Goal: Task Accomplishment & Management: Complete application form

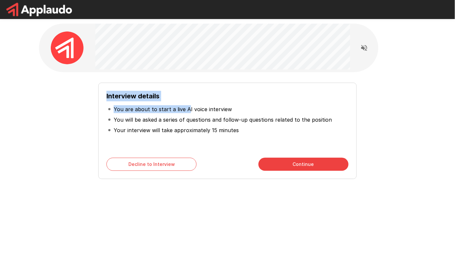
drag, startPoint x: 102, startPoint y: 95, endPoint x: 192, endPoint y: 109, distance: 91.2
click at [188, 109] on div "Interview details You are about to start a live AI voice interview You will be …" at bounding box center [227, 131] width 258 height 96
drag, startPoint x: 196, startPoint y: 110, endPoint x: 211, endPoint y: 111, distance: 14.8
click at [210, 111] on p "You are about to start a live AI voice interview" at bounding box center [173, 109] width 118 height 8
click at [211, 111] on p "You are about to start a live AI voice interview" at bounding box center [173, 109] width 118 height 8
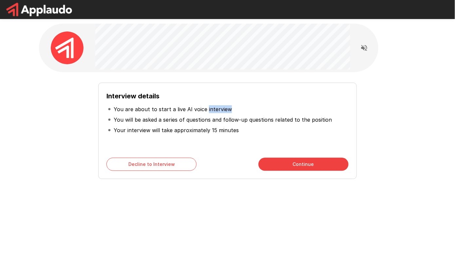
click at [211, 111] on p "You are about to start a live AI voice interview" at bounding box center [173, 109] width 118 height 8
click at [217, 110] on p "You are about to start a live AI voice interview" at bounding box center [173, 109] width 118 height 8
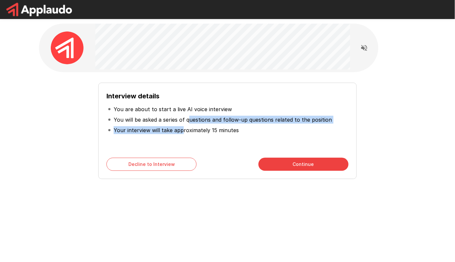
drag, startPoint x: 188, startPoint y: 120, endPoint x: 181, endPoint y: 130, distance: 12.2
click at [181, 130] on ul "You are about to start a live AI voice interview You will be asked a series of …" at bounding box center [227, 119] width 242 height 37
click at [181, 130] on p "Your interview will take approximately 15 minutes" at bounding box center [176, 130] width 125 height 8
drag, startPoint x: 182, startPoint y: 129, endPoint x: 184, endPoint y: 119, distance: 10.4
click at [184, 119] on ul "You are about to start a live AI voice interview You will be asked a series of …" at bounding box center [227, 119] width 242 height 37
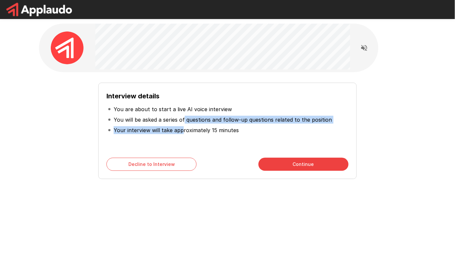
click at [184, 119] on p "You will be asked a series of questions and follow-up questions related to the …" at bounding box center [223, 120] width 218 height 8
drag, startPoint x: 185, startPoint y: 119, endPoint x: 195, endPoint y: 129, distance: 14.8
click at [195, 129] on ul "You are about to start a live AI voice interview You will be asked a series of …" at bounding box center [227, 119] width 242 height 37
click at [195, 129] on p "Your interview will take approximately 15 minutes" at bounding box center [176, 130] width 125 height 8
drag, startPoint x: 195, startPoint y: 129, endPoint x: 199, endPoint y: 120, distance: 10.0
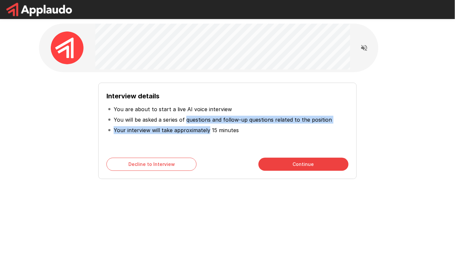
click at [199, 120] on ul "You are about to start a live AI voice interview You will be asked a series of …" at bounding box center [227, 119] width 242 height 37
click at [199, 120] on p "You will be asked a series of questions and follow-up questions related to the …" at bounding box center [223, 120] width 218 height 8
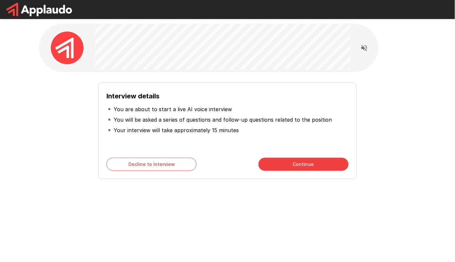
click at [270, 161] on button "Continue" at bounding box center [303, 163] width 90 height 13
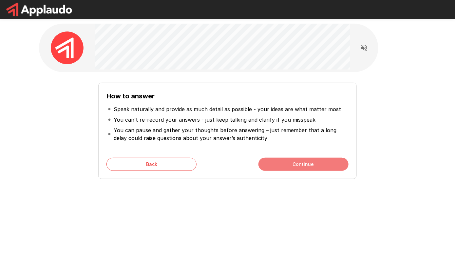
click at [269, 162] on button "Continue" at bounding box center [303, 163] width 90 height 13
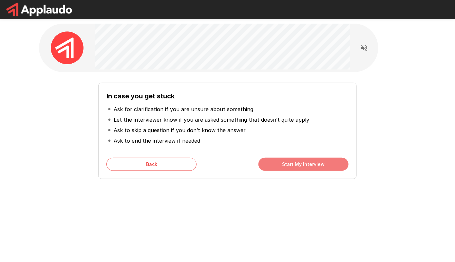
click at [269, 162] on button "Start My Interview" at bounding box center [303, 163] width 90 height 13
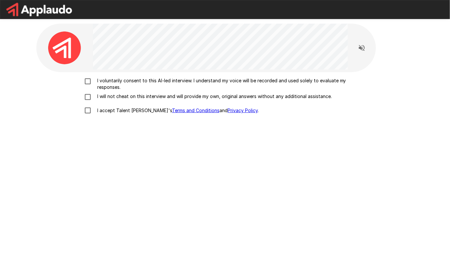
click at [125, 71] on div at bounding box center [220, 48] width 255 height 48
click at [123, 79] on p "I voluntarily consent to this AI-led interview. I understand my voice will be r…" at bounding box center [232, 83] width 274 height 13
click at [126, 95] on p "I will not cheat on this interview and will provide my own, original answers wi…" at bounding box center [213, 96] width 237 height 7
click at [123, 110] on p "I accept Talent Llama's Terms and Conditions and Privacy Policy ." at bounding box center [177, 110] width 164 height 7
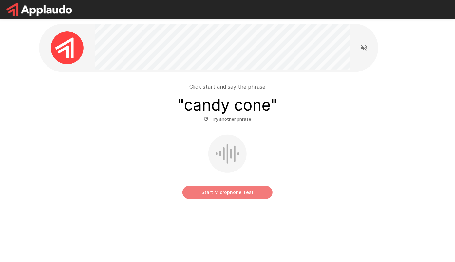
click at [203, 192] on button "Start Microphone Test" at bounding box center [227, 192] width 90 height 13
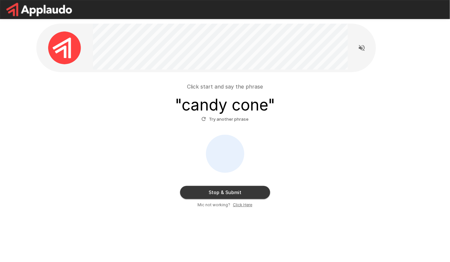
click at [201, 198] on button "Stop & Submit" at bounding box center [225, 192] width 90 height 13
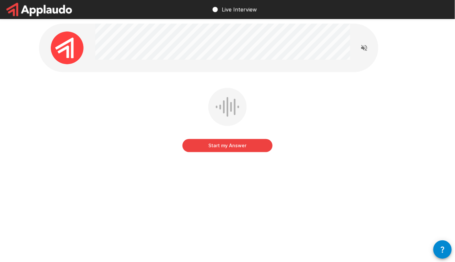
drag, startPoint x: 253, startPoint y: 142, endPoint x: 263, endPoint y: 202, distance: 60.1
click at [244, 148] on button "Start my Answer" at bounding box center [227, 145] width 90 height 13
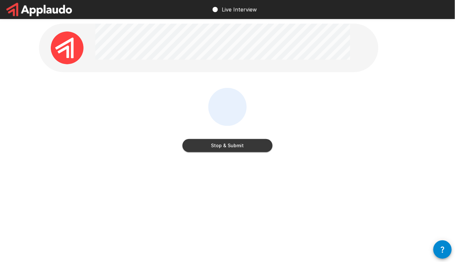
click at [253, 147] on button "Stop & Submit" at bounding box center [227, 145] width 90 height 13
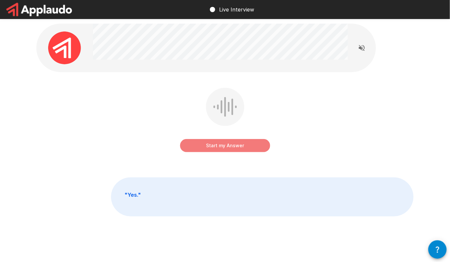
click at [224, 147] on button "Start my Answer" at bounding box center [225, 145] width 90 height 13
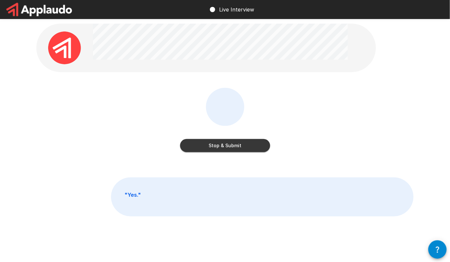
click at [237, 146] on button "Stop & Submit" at bounding box center [225, 145] width 90 height 13
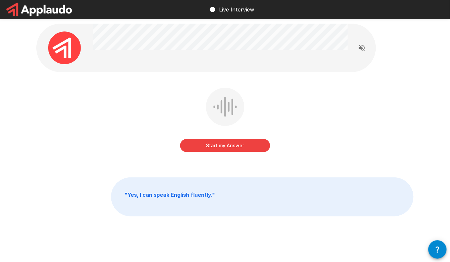
click at [226, 143] on button "Start my Answer" at bounding box center [225, 145] width 90 height 13
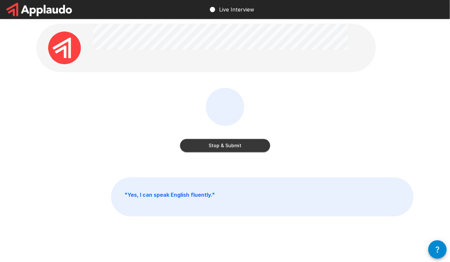
click at [226, 143] on button "Stop & Submit" at bounding box center [225, 145] width 90 height 13
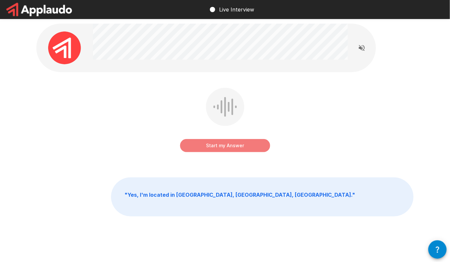
click at [231, 143] on button "Start my Answer" at bounding box center [225, 145] width 90 height 13
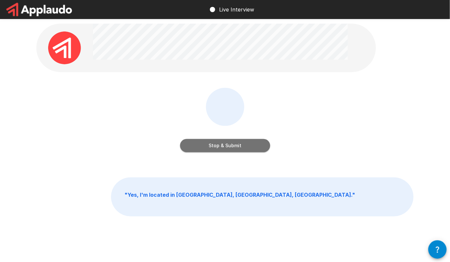
click at [231, 143] on button "Stop & Submit" at bounding box center [225, 145] width 90 height 13
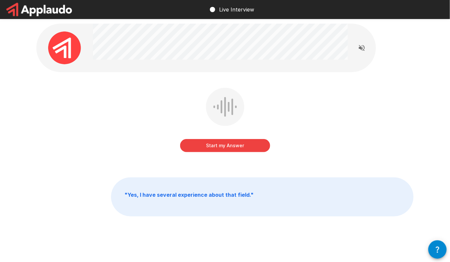
click at [145, 89] on div "Start my Answer" at bounding box center [224, 125] width 377 height 74
click at [291, 96] on div "Start my Answer Click here to start your answer" at bounding box center [224, 125] width 377 height 74
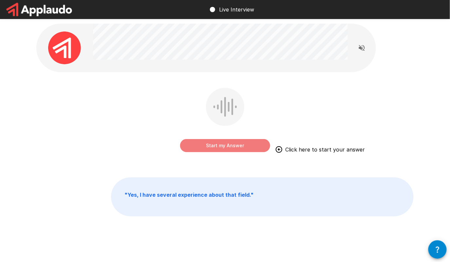
click at [251, 140] on button "Start my Answer" at bounding box center [225, 145] width 90 height 13
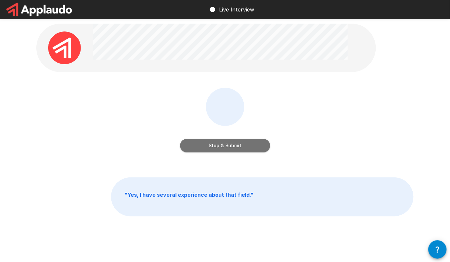
click at [233, 146] on button "Stop & Submit" at bounding box center [225, 145] width 90 height 13
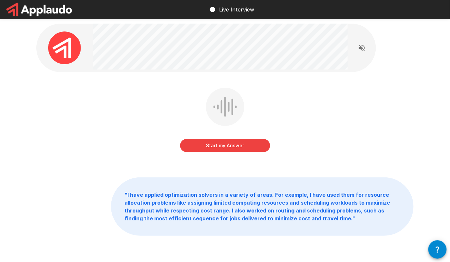
click at [186, 71] on div at bounding box center [220, 48] width 255 height 48
click at [232, 147] on button "Start my Answer" at bounding box center [225, 145] width 90 height 13
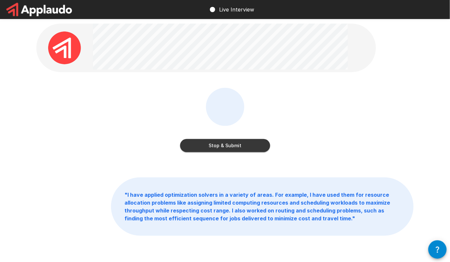
click at [233, 145] on button "Stop & Submit" at bounding box center [225, 145] width 90 height 13
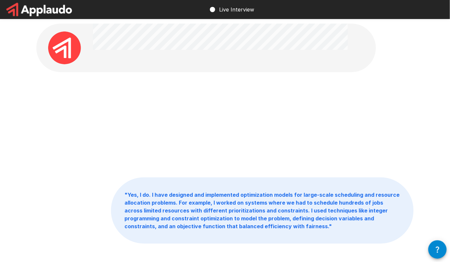
click at [274, 234] on p "" Yes, I do. I have designed and implemented optimization models for large-scal…" at bounding box center [262, 209] width 302 height 65
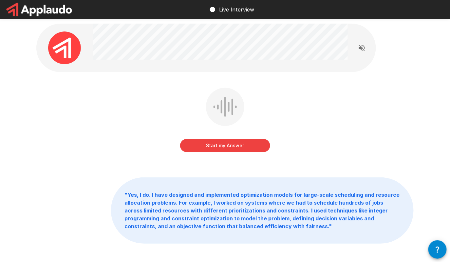
click at [385, 65] on div "Start my Answer " Yes, I do. I have designed and implemented optimization model…" at bounding box center [224, 148] width 393 height 296
click at [404, 112] on div "Start my Answer Click here to start your answer" at bounding box center [224, 125] width 377 height 74
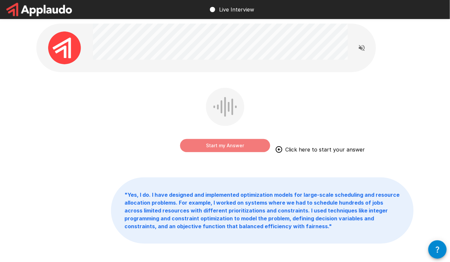
click at [247, 149] on button "Start my Answer" at bounding box center [225, 145] width 90 height 13
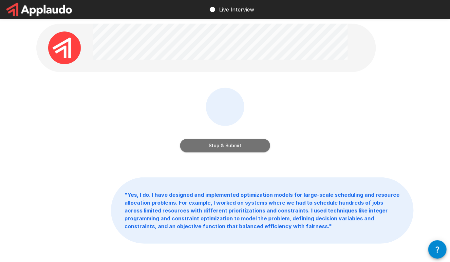
click at [213, 149] on button "Stop & Submit" at bounding box center [225, 145] width 90 height 13
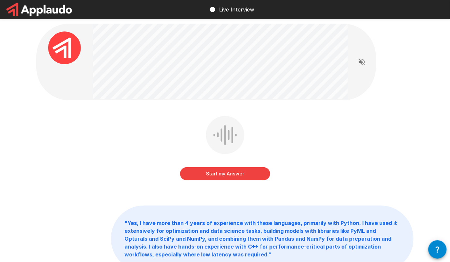
click at [139, 130] on div "Start my Answer" at bounding box center [224, 153] width 377 height 74
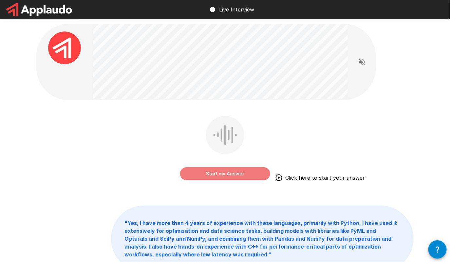
click at [226, 172] on button "Start my Answer" at bounding box center [225, 173] width 90 height 13
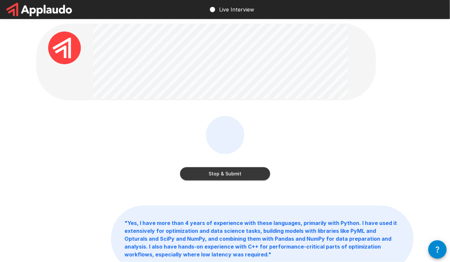
scroll to position [33, 0]
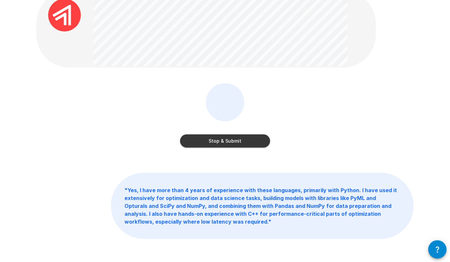
click at [211, 144] on button "Stop & Submit" at bounding box center [225, 140] width 90 height 13
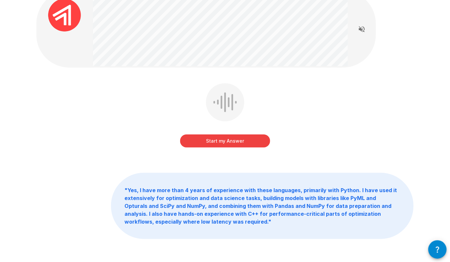
scroll to position [0, 0]
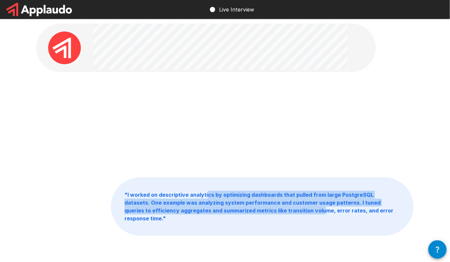
drag, startPoint x: 207, startPoint y: 194, endPoint x: 292, endPoint y: 219, distance: 89.4
click at [292, 219] on p "" I worked on descriptive analytics by optimizing dashboards that pulled from l…" at bounding box center [262, 206] width 302 height 58
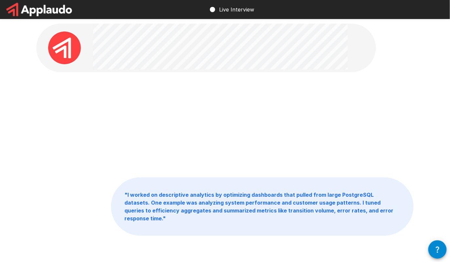
click at [296, 214] on p "" I worked on descriptive analytics by optimizing dashboards that pulled from l…" at bounding box center [262, 206] width 302 height 58
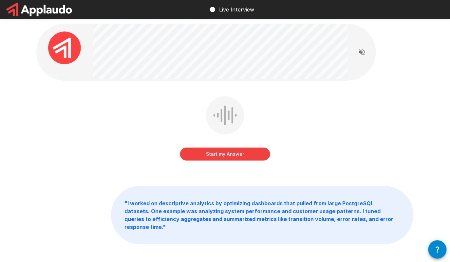
click at [135, 119] on div "Start my Answer" at bounding box center [224, 133] width 377 height 74
click at [260, 152] on button "Start my Answer" at bounding box center [225, 153] width 90 height 13
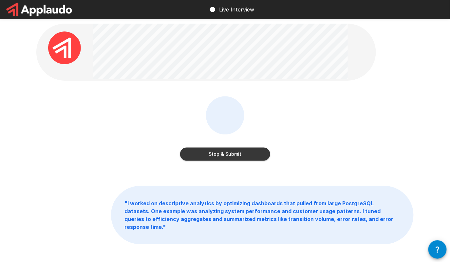
click at [215, 154] on button "Stop & Submit" at bounding box center [225, 153] width 90 height 13
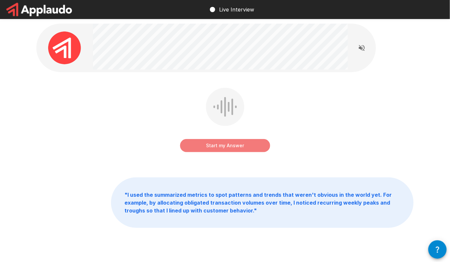
click at [239, 146] on button "Start my Answer" at bounding box center [225, 145] width 90 height 13
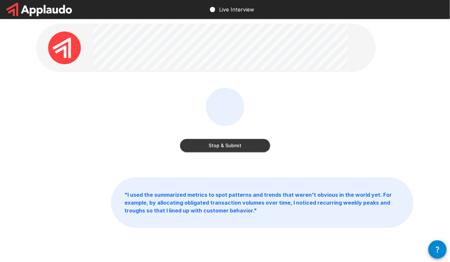
click at [225, 148] on button "Stop & Submit" at bounding box center [225, 145] width 90 height 13
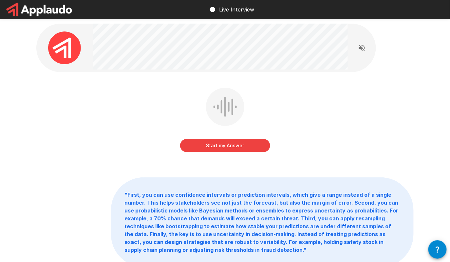
drag, startPoint x: 225, startPoint y: 148, endPoint x: 220, endPoint y: 187, distance: 39.4
click at [220, 187] on div "Start my Answer " First, you can use confidence intervals or prediction interva…" at bounding box center [224, 159] width 393 height 319
click at [263, 147] on button "Start my Answer" at bounding box center [225, 145] width 90 height 13
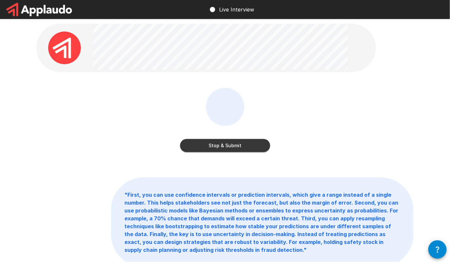
click at [240, 149] on button "Stop & Submit" at bounding box center [225, 145] width 90 height 13
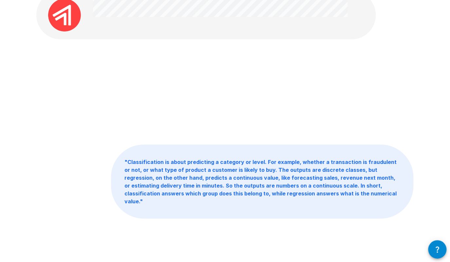
scroll to position [33, 0]
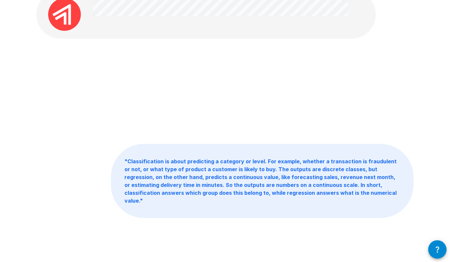
click at [310, 194] on b "" Classification is about predicting a category or level. For example, whether …" at bounding box center [260, 181] width 272 height 46
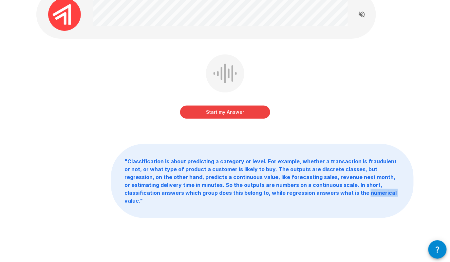
click at [310, 194] on b "" Classification is about predicting a category or level. For example, whether …" at bounding box center [260, 181] width 272 height 46
drag, startPoint x: 307, startPoint y: 194, endPoint x: 337, endPoint y: 198, distance: 29.5
click at [337, 198] on p "" Classification is about predicting a category or level. For example, whether …" at bounding box center [262, 180] width 302 height 73
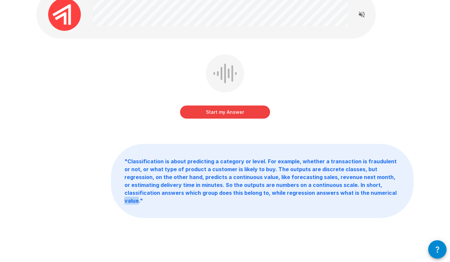
click at [337, 198] on p "" Classification is about predicting a category or level. For example, whether …" at bounding box center [262, 180] width 302 height 73
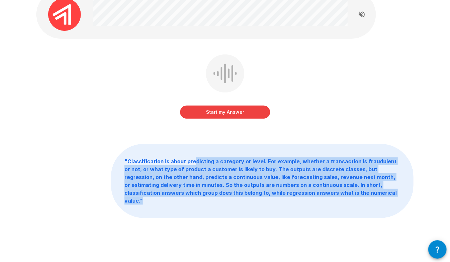
drag, startPoint x: 365, startPoint y: 193, endPoint x: 195, endPoint y: 155, distance: 174.8
click at [195, 156] on p "" Classification is about predicting a category or level. For example, whether …" at bounding box center [262, 180] width 302 height 73
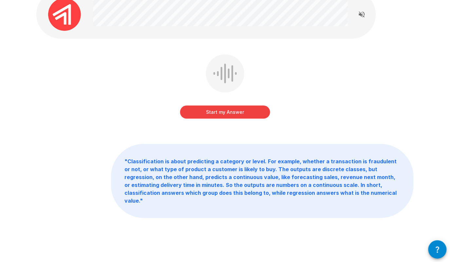
click at [81, 76] on div "Start my Answer" at bounding box center [224, 91] width 377 height 74
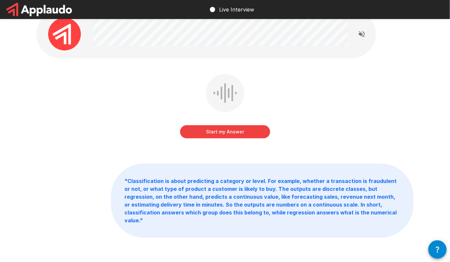
scroll to position [0, 0]
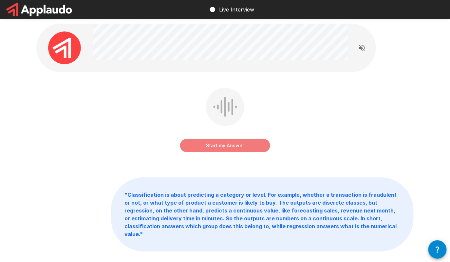
click at [237, 149] on button "Start my Answer" at bounding box center [225, 145] width 90 height 13
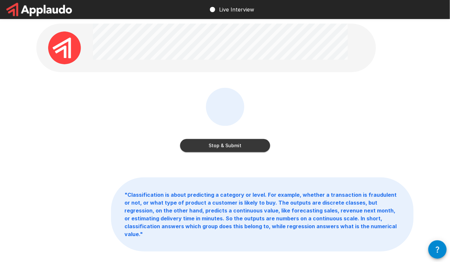
click at [224, 145] on button "Stop & Submit" at bounding box center [225, 145] width 90 height 13
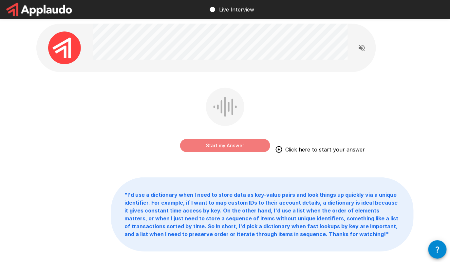
click at [254, 146] on button "Start my Answer" at bounding box center [225, 145] width 90 height 13
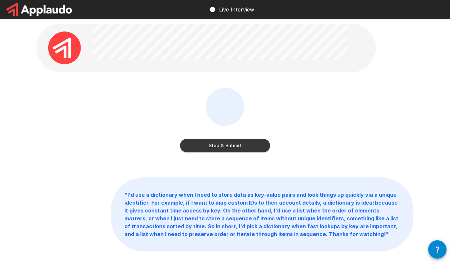
click at [225, 145] on button "Stop & Submit" at bounding box center [225, 145] width 90 height 13
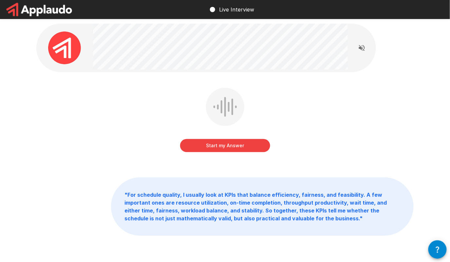
click at [150, 96] on div "Start my Answer" at bounding box center [224, 125] width 377 height 74
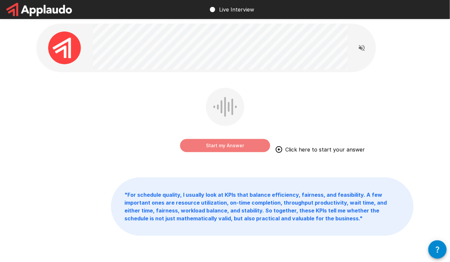
click at [254, 143] on button "Start my Answer" at bounding box center [225, 145] width 90 height 13
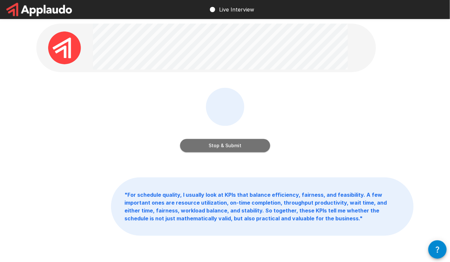
click at [255, 141] on button "Stop & Submit" at bounding box center [225, 145] width 90 height 13
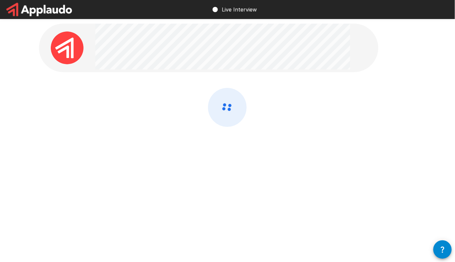
click at [226, 207] on div at bounding box center [227, 107] width 393 height 214
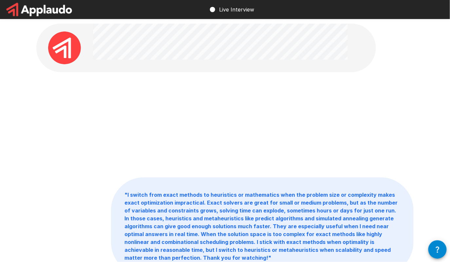
click at [227, 195] on b "" I switch from exact methods to heuristics or mathematics when the problem siz…" at bounding box center [260, 225] width 273 height 69
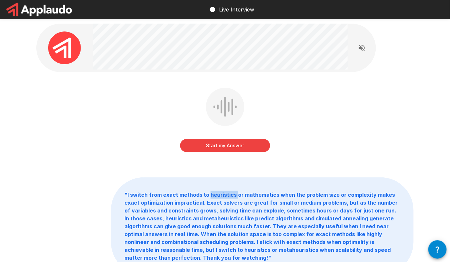
click at [227, 195] on b "" I switch from exact methods to heuristics or mathematics when the problem siz…" at bounding box center [260, 225] width 273 height 69
click at [255, 199] on b "" I switch from exact methods to heuristics or mathematics when the problem siz…" at bounding box center [260, 225] width 273 height 69
click at [254, 203] on b "" I switch from exact methods to heuristics or mathematics when the problem siz…" at bounding box center [260, 225] width 273 height 69
click at [120, 134] on div "Start my Answer" at bounding box center [224, 125] width 377 height 74
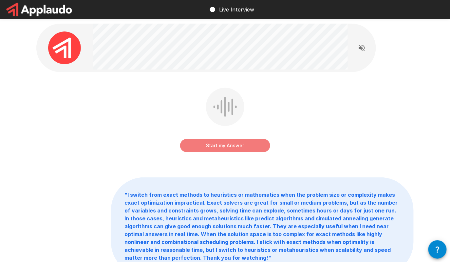
click at [213, 145] on button "Start my Answer" at bounding box center [225, 145] width 90 height 13
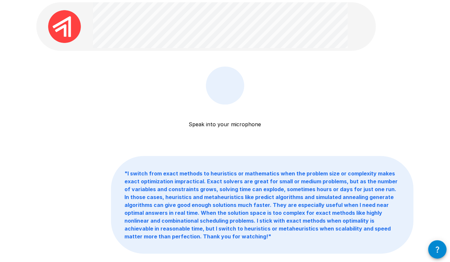
scroll to position [25, 0]
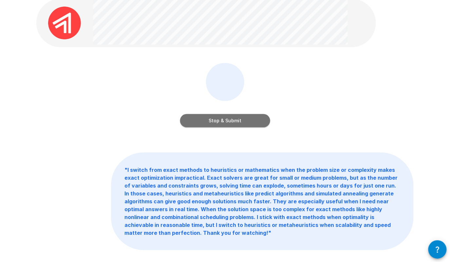
click at [249, 119] on button "Stop & Submit" at bounding box center [225, 120] width 90 height 13
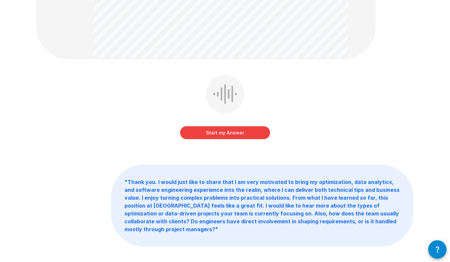
scroll to position [164, 0]
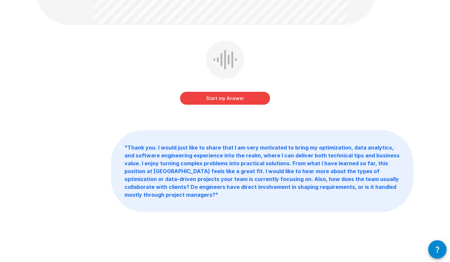
click at [252, 99] on button "Start my Answer" at bounding box center [225, 98] width 90 height 13
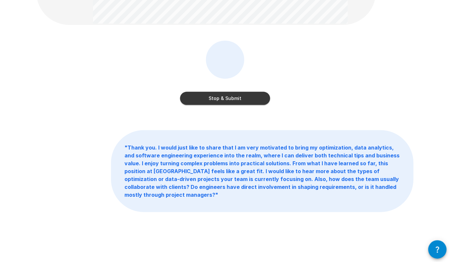
click at [250, 97] on button "Stop & Submit" at bounding box center [225, 98] width 90 height 13
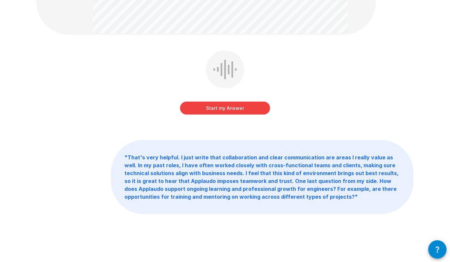
click at [229, 105] on button "Start my Answer" at bounding box center [225, 108] width 90 height 13
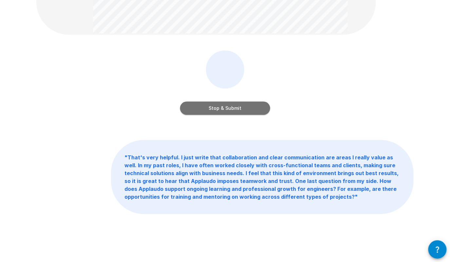
click at [204, 110] on button "Stop & Submit" at bounding box center [225, 108] width 90 height 13
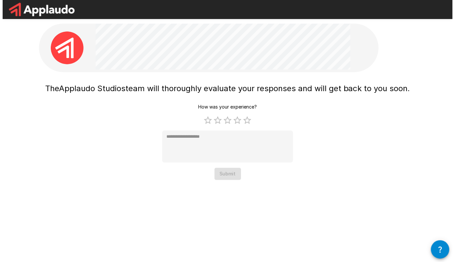
scroll to position [0, 0]
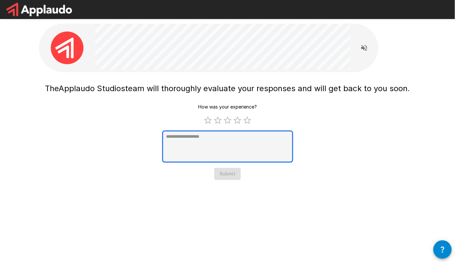
click at [215, 154] on textarea at bounding box center [227, 146] width 131 height 32
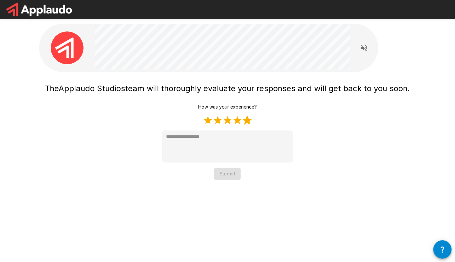
click at [248, 121] on label "5 Stars" at bounding box center [247, 120] width 10 height 10
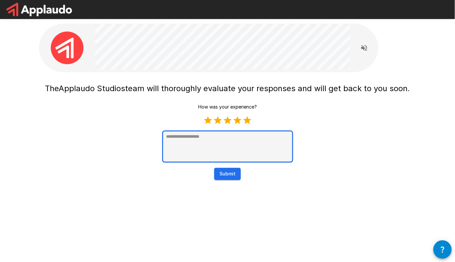
drag, startPoint x: 237, startPoint y: 141, endPoint x: 235, endPoint y: 146, distance: 4.8
click at [237, 142] on textarea at bounding box center [227, 146] width 131 height 32
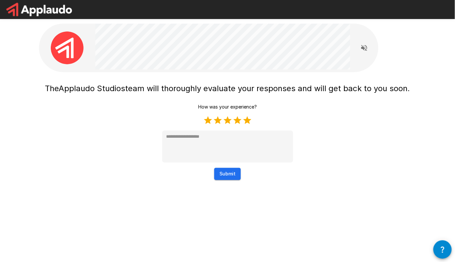
type textarea "*"
click at [229, 170] on button "Submit" at bounding box center [227, 174] width 27 height 12
